Goal: Task Accomplishment & Management: Manage account settings

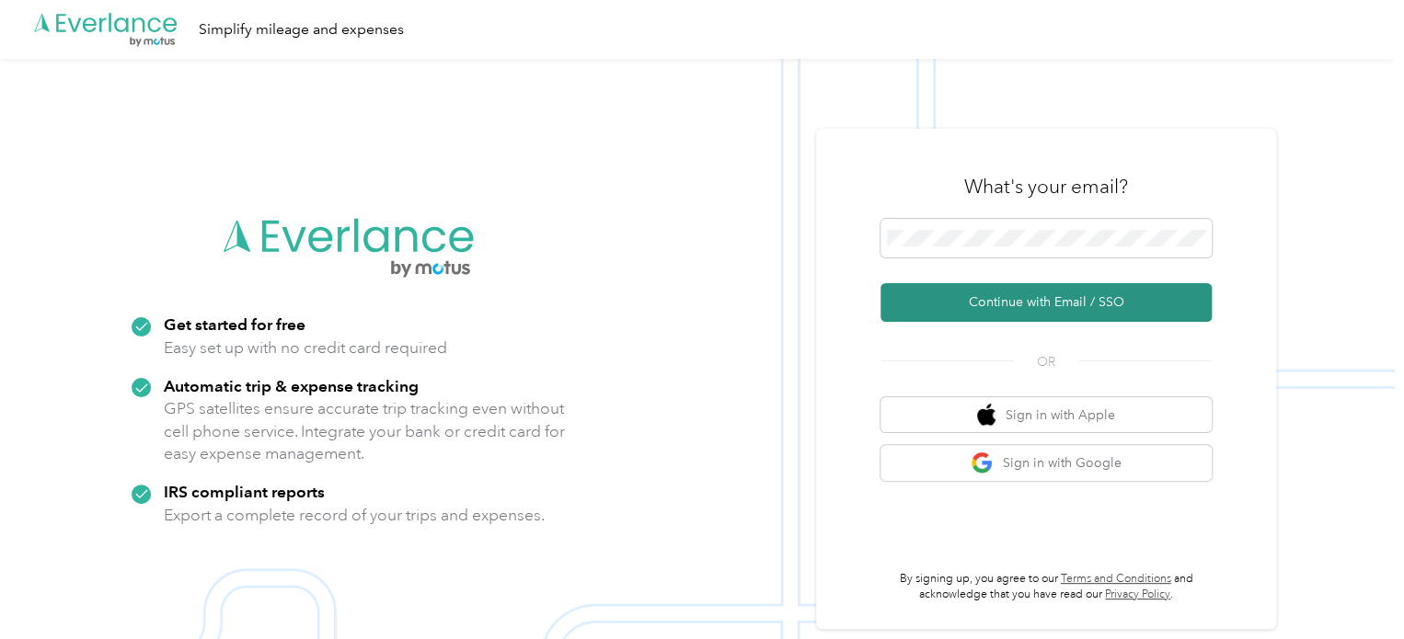
click at [980, 315] on button "Continue with Email / SSO" at bounding box center [1046, 302] width 331 height 39
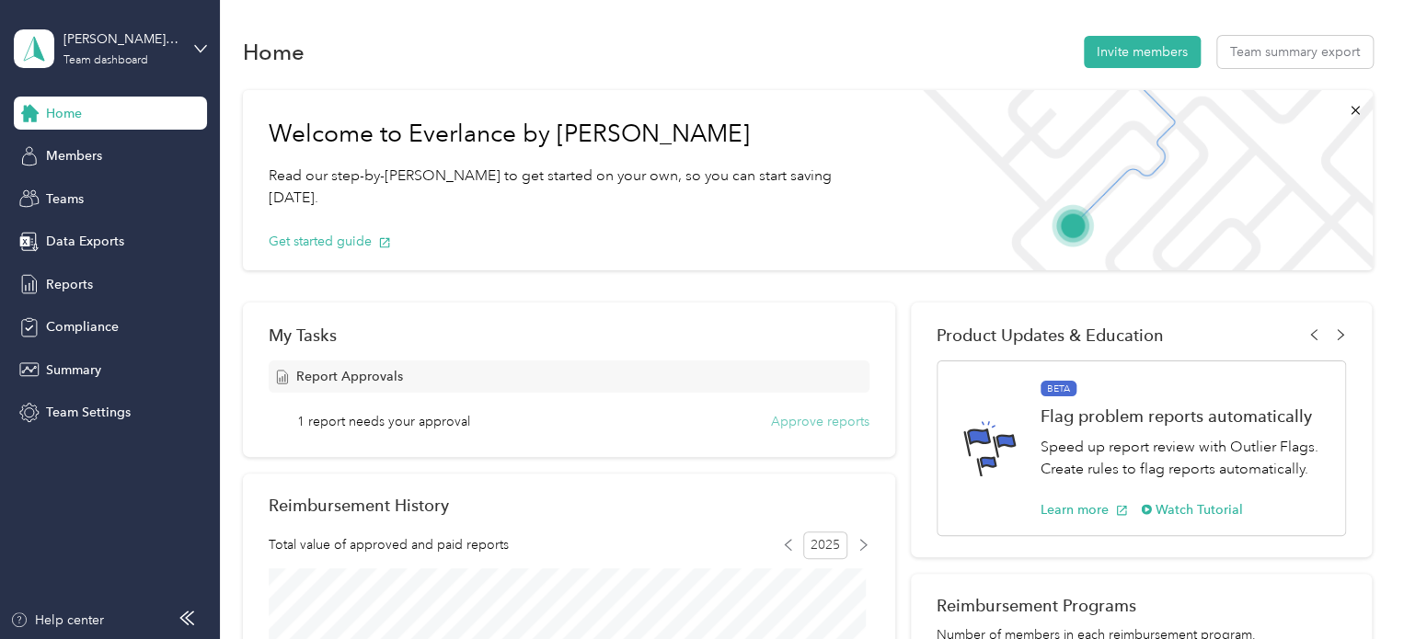
click at [837, 420] on button "Approve reports" at bounding box center [820, 421] width 98 height 19
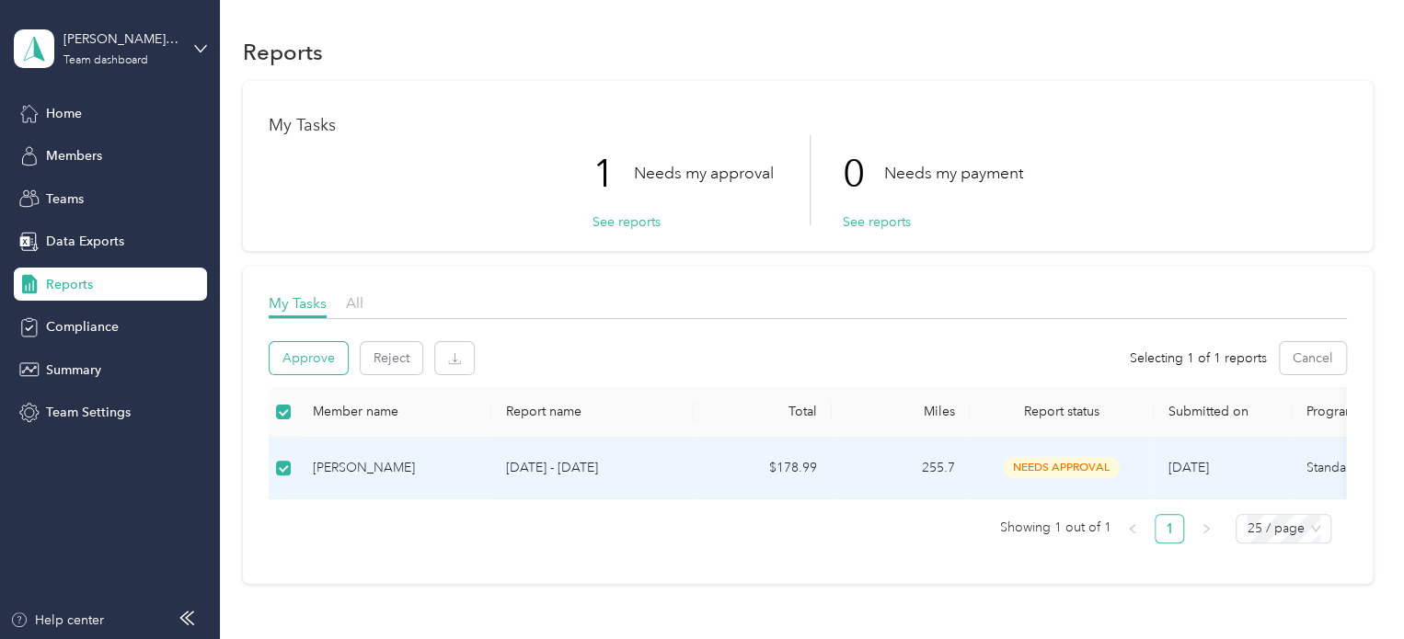
click at [314, 357] on button "Approve" at bounding box center [309, 358] width 78 height 32
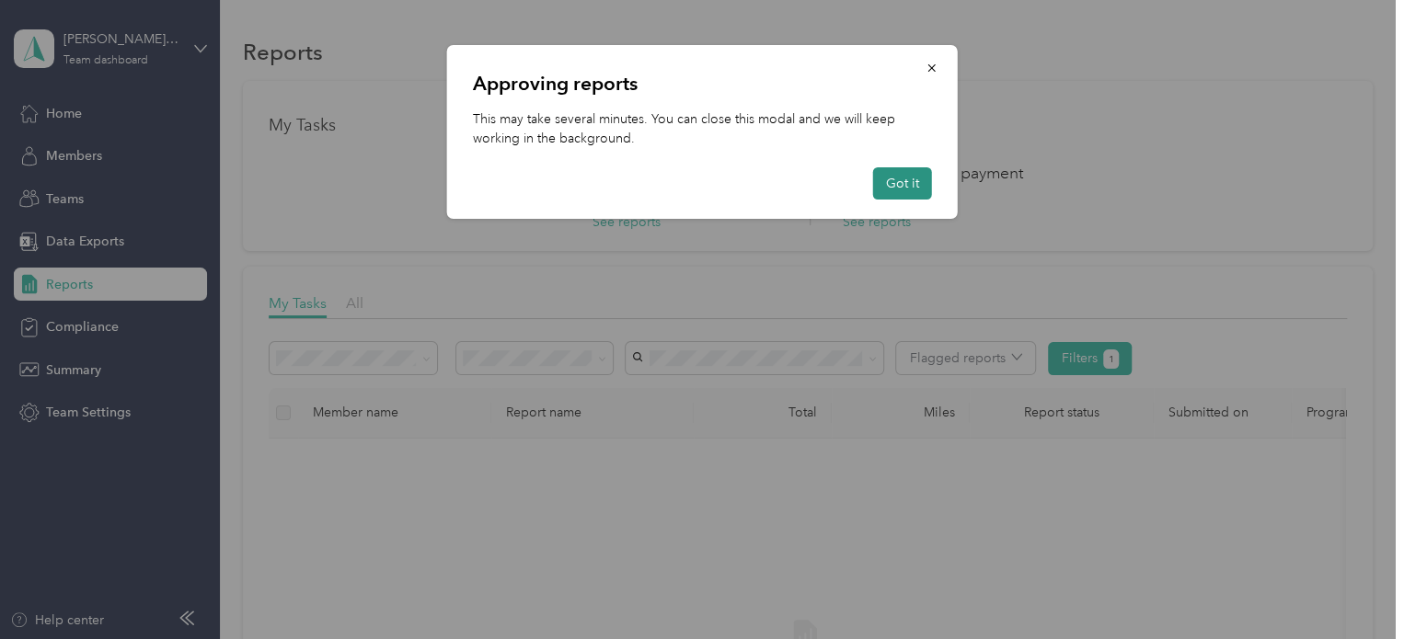
click at [916, 187] on button "Got it" at bounding box center [902, 183] width 59 height 32
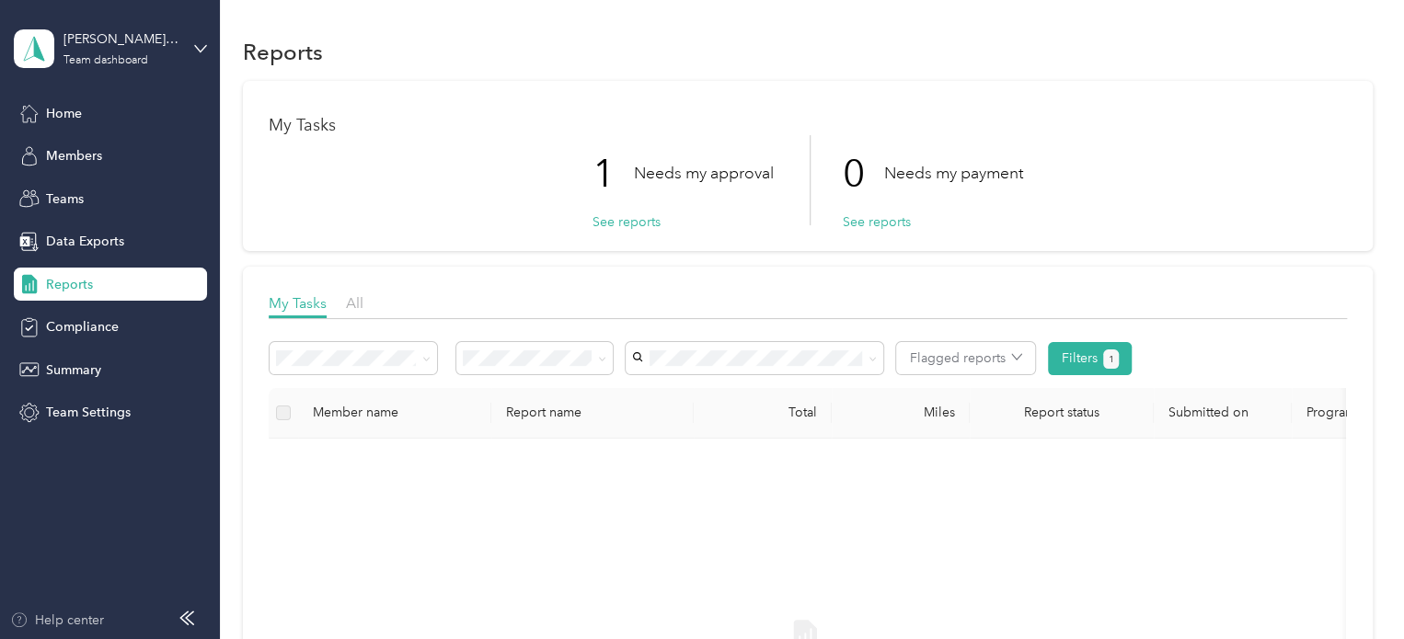
click at [58, 614] on div "Help center" at bounding box center [57, 620] width 94 height 19
click at [31, 58] on icon at bounding box center [34, 49] width 28 height 26
click at [44, 230] on icon at bounding box center [38, 234] width 18 height 18
